Goal: Information Seeking & Learning: Learn about a topic

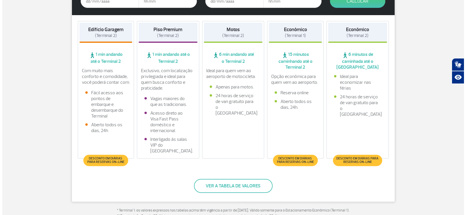
scroll to position [146, 0]
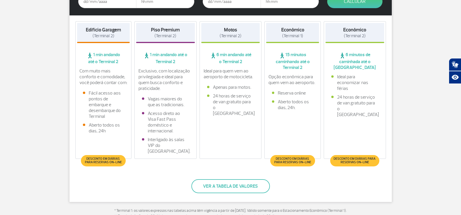
click at [296, 160] on span "Desconto em diárias para reservas on-line" at bounding box center [292, 160] width 39 height 7
click at [230, 186] on button "Ver a tabela de valores" at bounding box center [230, 186] width 79 height 14
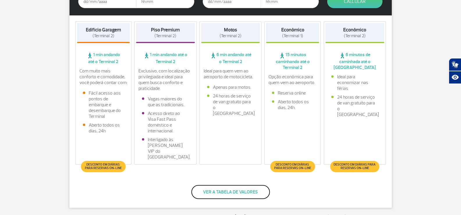
click at [227, 186] on button "Ver a tabela de valores" at bounding box center [230, 192] width 79 height 14
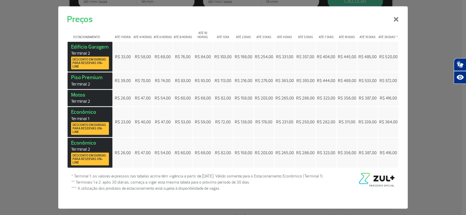
click at [244, 153] on span "R$ 158,00" at bounding box center [243, 152] width 17 height 5
click at [244, 159] on td "R$ 158,00" at bounding box center [243, 153] width 20 height 30
click at [245, 152] on span "R$ 158,00" at bounding box center [243, 152] width 17 height 5
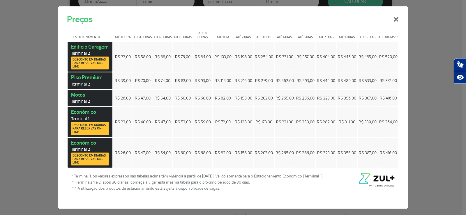
click at [245, 152] on span "R$ 158,00" at bounding box center [243, 152] width 17 height 5
click at [92, 157] on span "Desconto em diárias para reservas on-line" at bounding box center [89, 159] width 35 height 10
click at [395, 19] on button "×" at bounding box center [395, 18] width 15 height 21
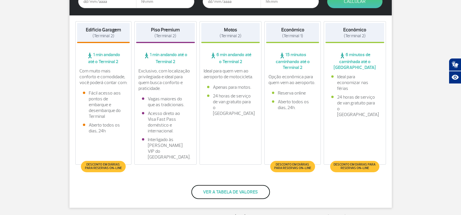
click at [229, 187] on button "Ver a tabela de valores" at bounding box center [230, 192] width 79 height 14
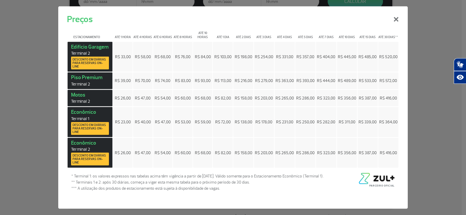
click at [243, 153] on span "R$ 158,00" at bounding box center [243, 152] width 17 height 5
click at [243, 152] on span "R$ 158,00" at bounding box center [243, 152] width 17 height 5
click at [245, 152] on span "R$ 158,00" at bounding box center [243, 152] width 17 height 5
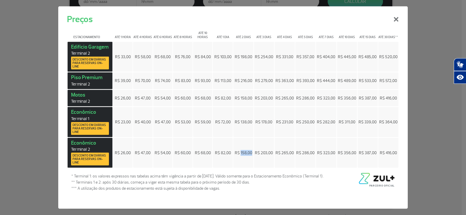
click at [245, 152] on span "R$ 158,00" at bounding box center [243, 152] width 17 height 5
click at [245, 153] on span "R$ 158,00" at bounding box center [243, 152] width 17 height 5
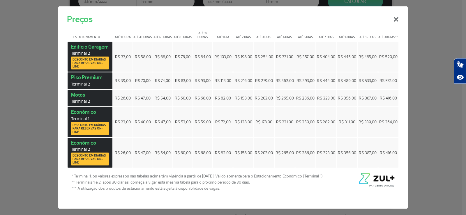
click at [245, 153] on span "R$ 158,00" at bounding box center [243, 152] width 17 height 5
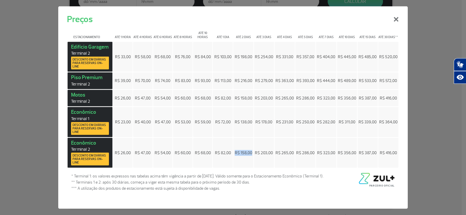
click at [245, 160] on td "R$ 158,00" at bounding box center [243, 153] width 20 height 30
click at [244, 152] on span "R$ 158,00" at bounding box center [243, 152] width 17 height 5
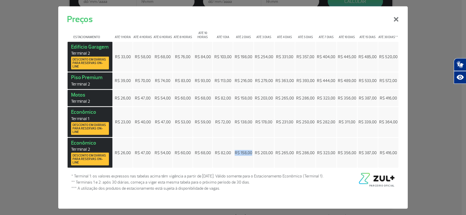
click at [244, 152] on span "R$ 158,00" at bounding box center [243, 152] width 17 height 5
click at [242, 153] on span "R$ 158,00" at bounding box center [243, 152] width 17 height 5
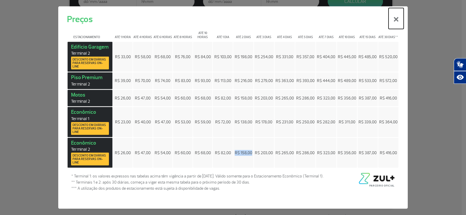
click at [397, 19] on button "×" at bounding box center [395, 18] width 15 height 21
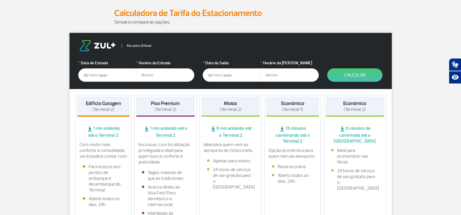
scroll to position [67, 0]
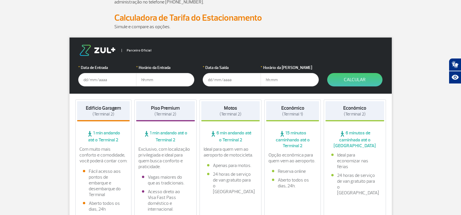
click at [88, 79] on input "text" at bounding box center [107, 79] width 58 height 13
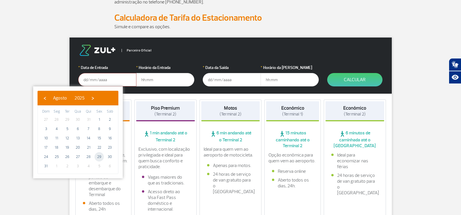
click at [98, 158] on span "29" at bounding box center [99, 156] width 9 height 9
type input "[DATE]"
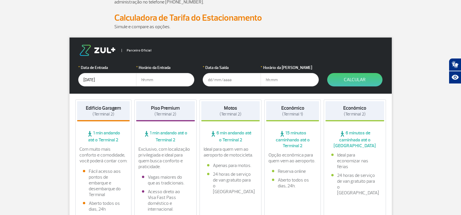
click at [144, 81] on input "text" at bounding box center [165, 79] width 58 height 13
type input "17:00"
click at [210, 80] on input "text" at bounding box center [232, 79] width 58 height 13
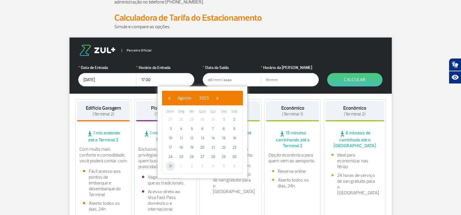
click at [170, 167] on span "31" at bounding box center [170, 166] width 9 height 9
type input "[DATE]"
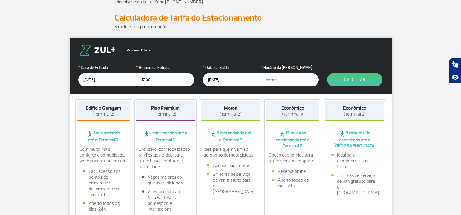
click at [274, 79] on input "text" at bounding box center [290, 79] width 58 height 13
type input "17:00"
click at [354, 78] on button "Calcular" at bounding box center [354, 79] width 55 height 13
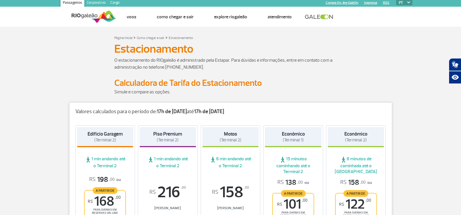
scroll to position [0, 0]
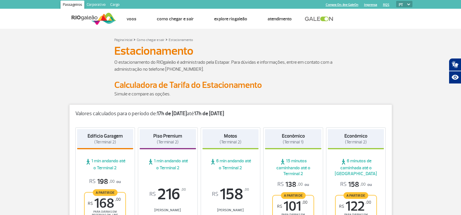
click at [79, 18] on img at bounding box center [94, 19] width 45 height 14
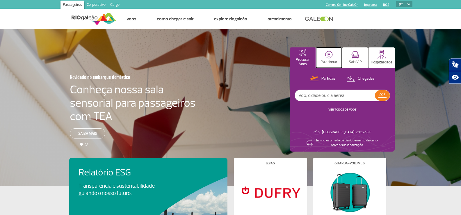
click at [330, 56] on img at bounding box center [329, 55] width 8 height 8
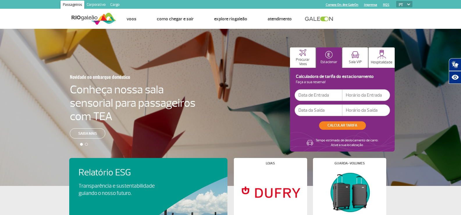
drag, startPoint x: 155, startPoint y: 54, endPoint x: 131, endPoint y: 50, distance: 23.9
click at [153, 54] on div "Novidade no embarque doméstico Conheça nossa sala sensorial para passageiros co…" at bounding box center [230, 107] width 461 height 157
